Goal: Task Accomplishment & Management: Manage account settings

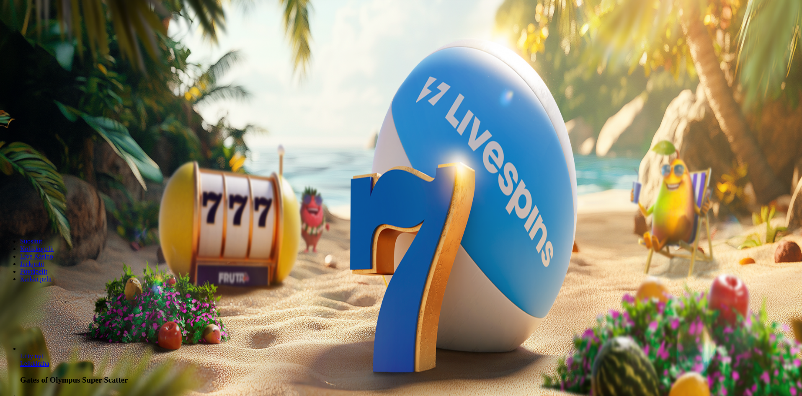
click at [58, 33] on span "Kirjaudu" at bounding box center [58, 30] width 21 height 6
click at [48, 33] on span "Kirjaudu" at bounding box center [58, 30] width 21 height 6
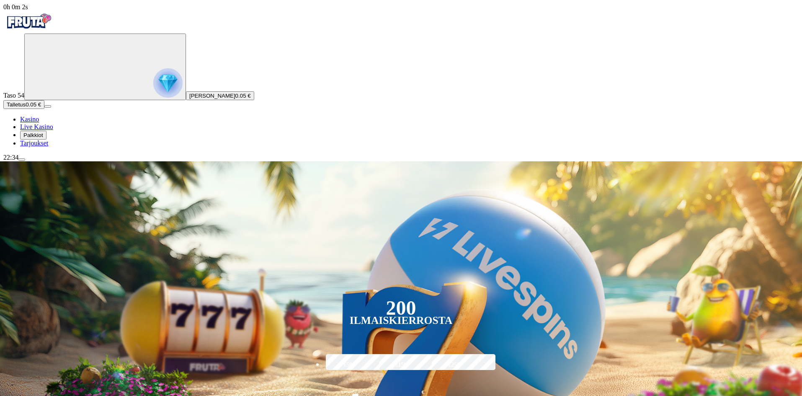
click at [43, 138] on span "Palkkiot" at bounding box center [33, 135] width 20 height 6
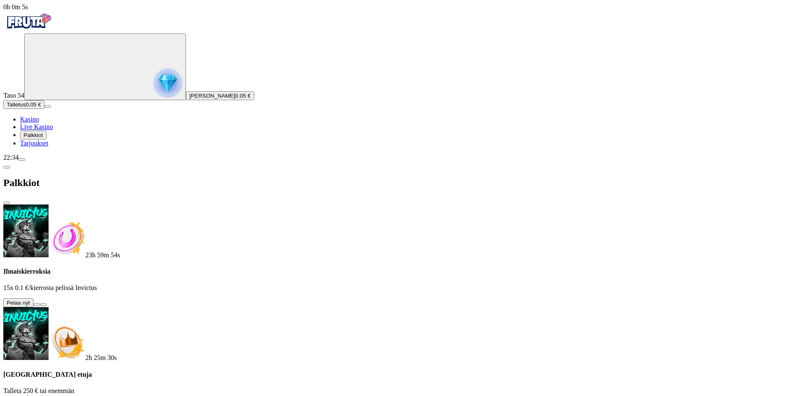
scroll to position [107, 0]
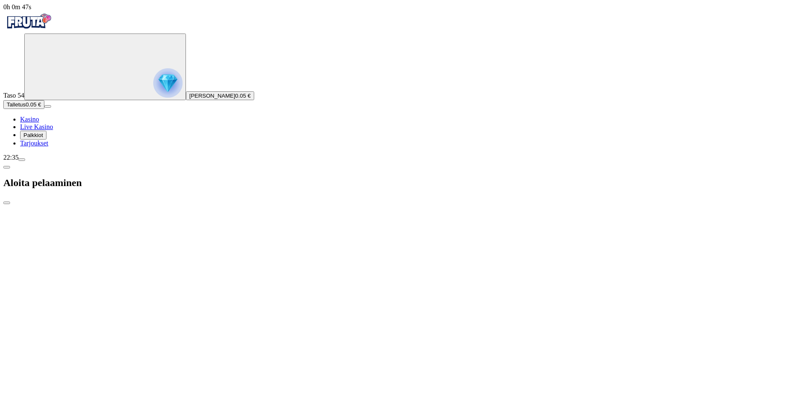
type input "**"
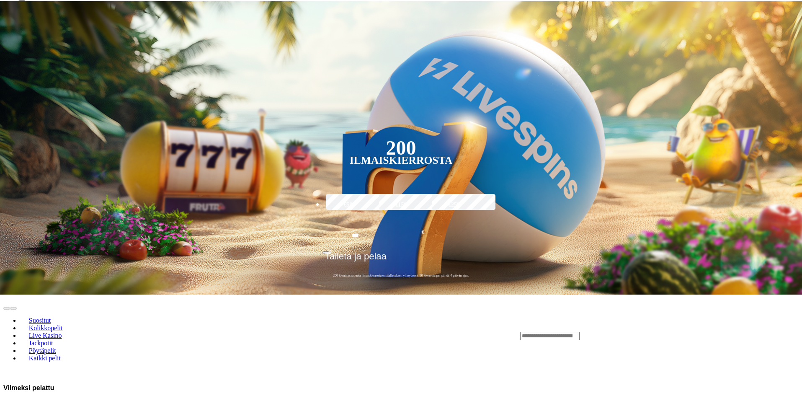
scroll to position [167, 0]
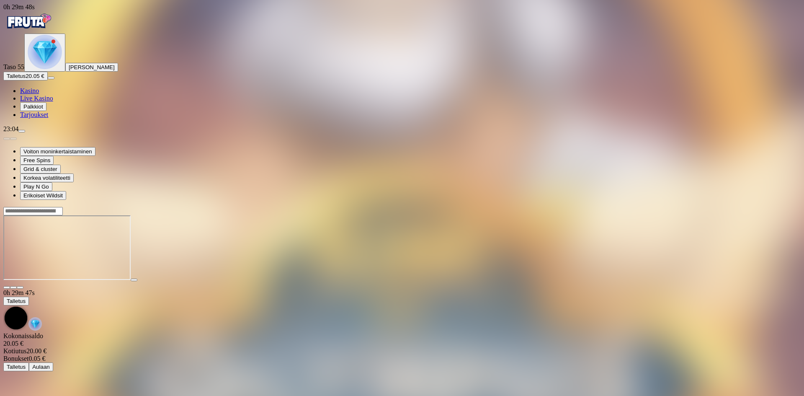
click at [56, 69] on img "Primary" at bounding box center [45, 52] width 34 height 34
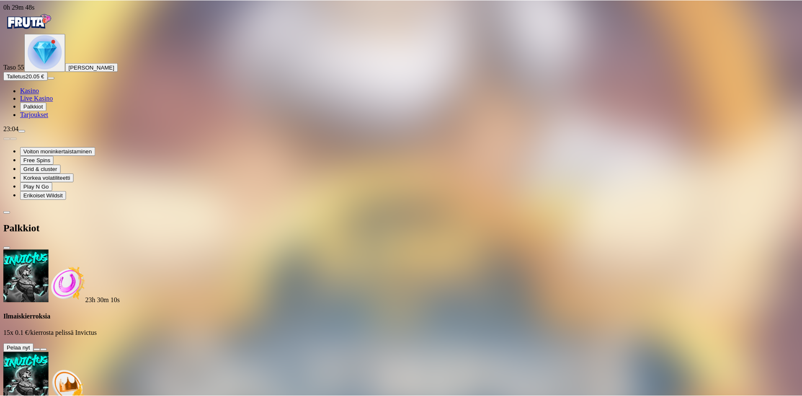
scroll to position [58, 0]
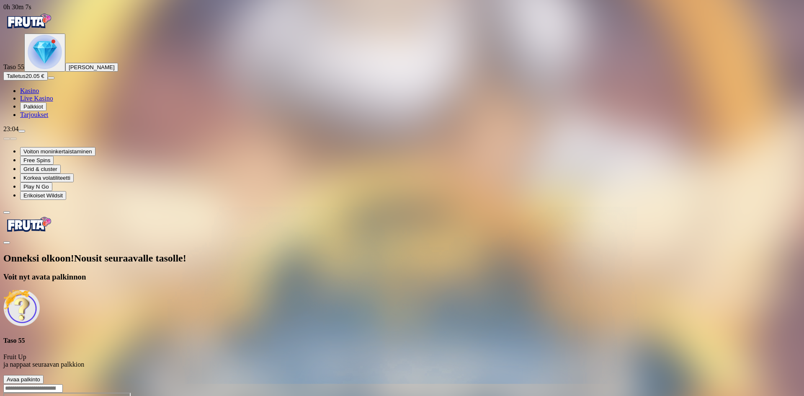
click at [40, 376] on span "Avaa palkinto" at bounding box center [23, 379] width 33 height 6
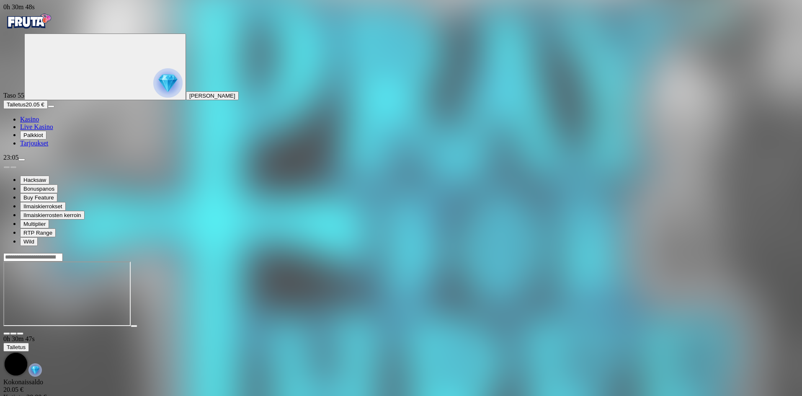
click at [23, 332] on button "button" at bounding box center [20, 333] width 7 height 3
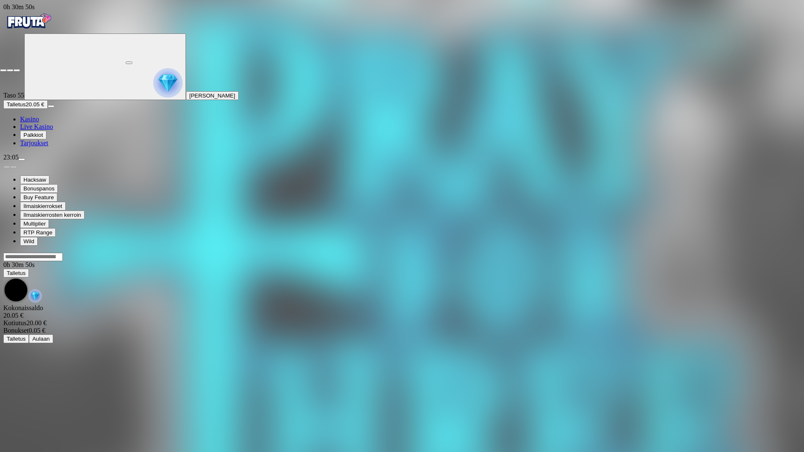
click at [3, 70] on span "close icon" at bounding box center [3, 70] width 0 height 0
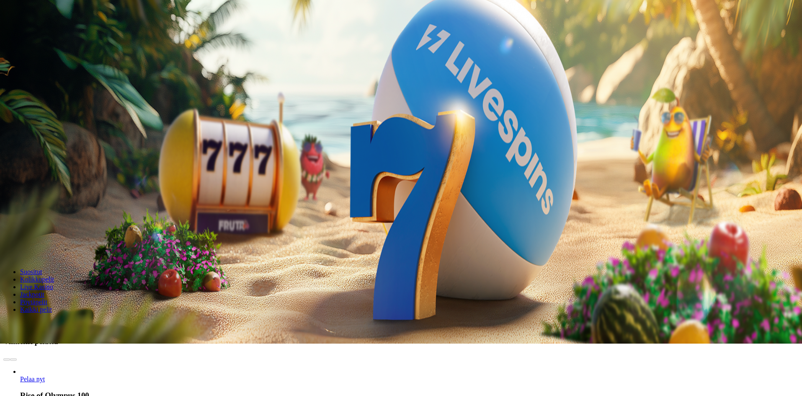
scroll to position [167, 0]
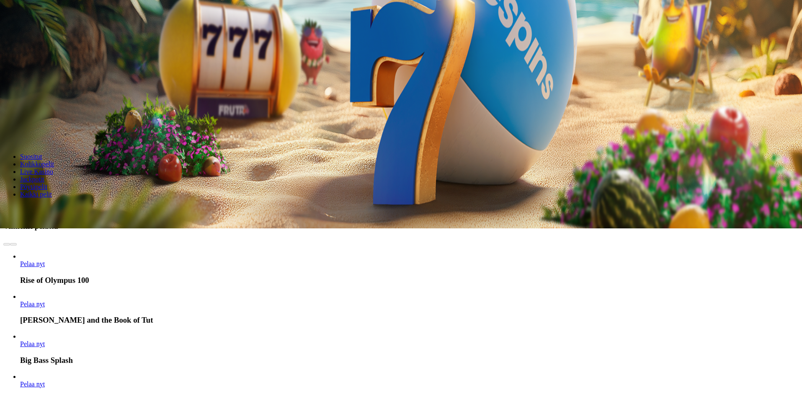
click at [45, 260] on span "Pelaa nyt" at bounding box center [32, 263] width 25 height 7
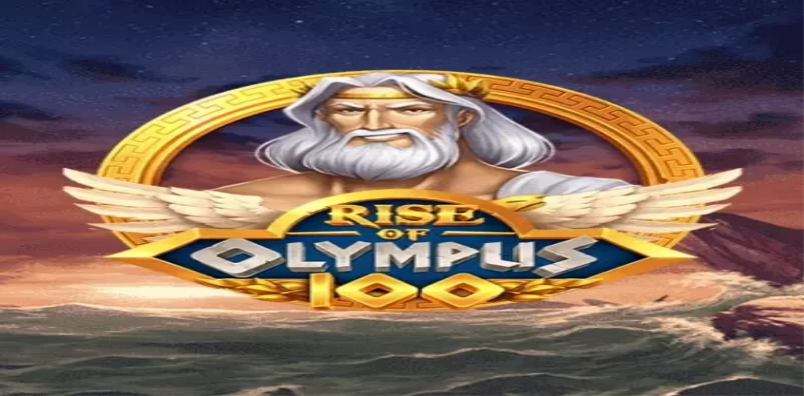
click at [7, 316] on span "close icon" at bounding box center [7, 316] width 0 height 0
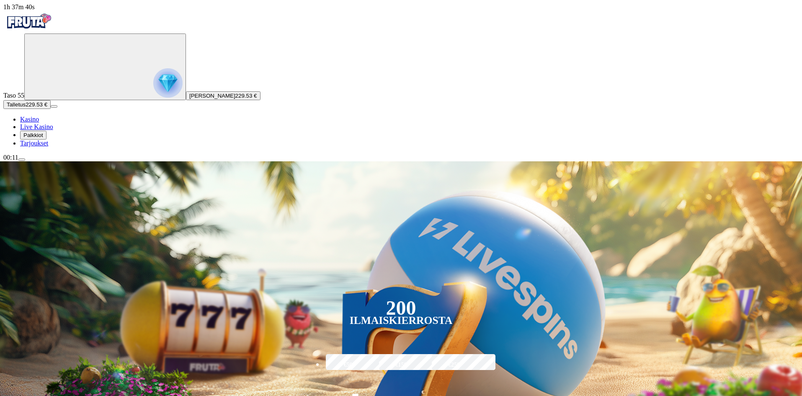
click at [22, 160] on span "menu icon" at bounding box center [22, 160] width 0 height 0
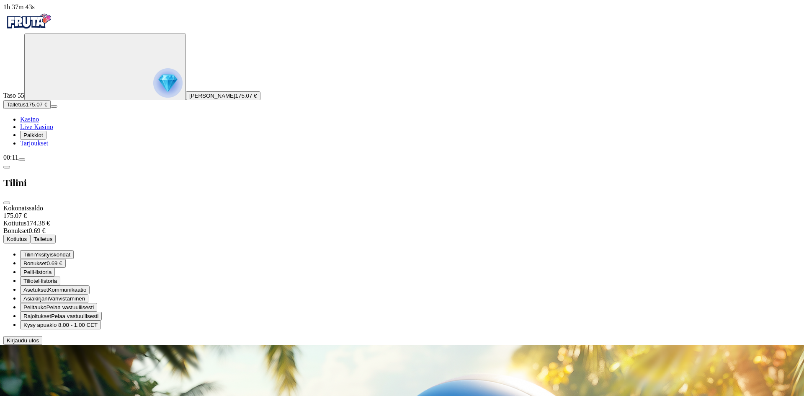
click at [27, 236] on span "Kotiutus" at bounding box center [17, 239] width 20 height 6
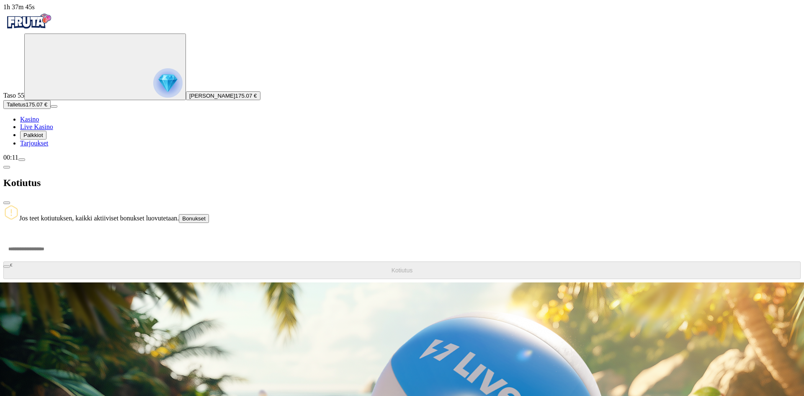
click at [60, 236] on input "number" at bounding box center [31, 248] width 57 height 25
type input "******"
click at [224, 261] on button "Kotiutus" at bounding box center [401, 270] width 797 height 18
click at [209, 214] on button "Bonukset" at bounding box center [194, 218] width 30 height 9
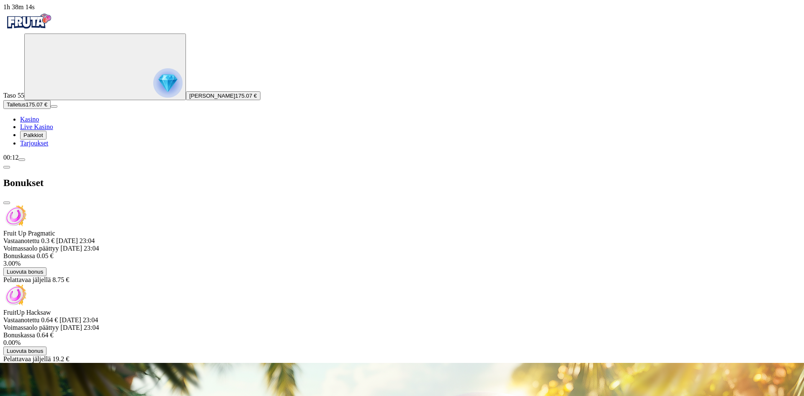
click at [43, 138] on span "Palkkiot" at bounding box center [33, 135] width 20 height 6
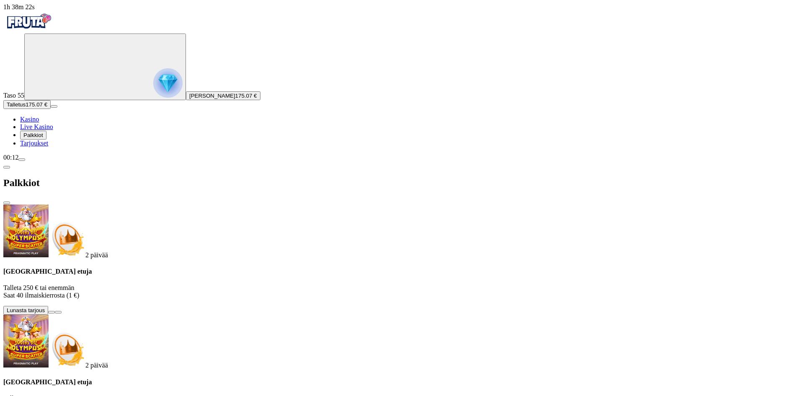
click at [22, 160] on span "menu icon" at bounding box center [22, 160] width 0 height 0
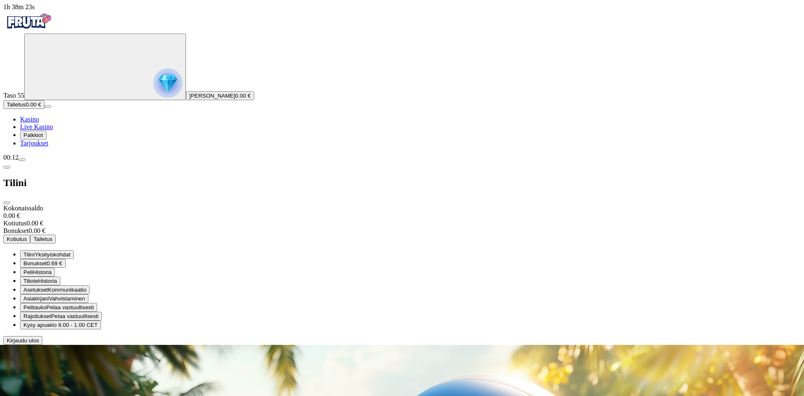
click at [39, 343] on span "Kirjaudu ulos" at bounding box center [23, 340] width 32 height 6
